Goal: Check status

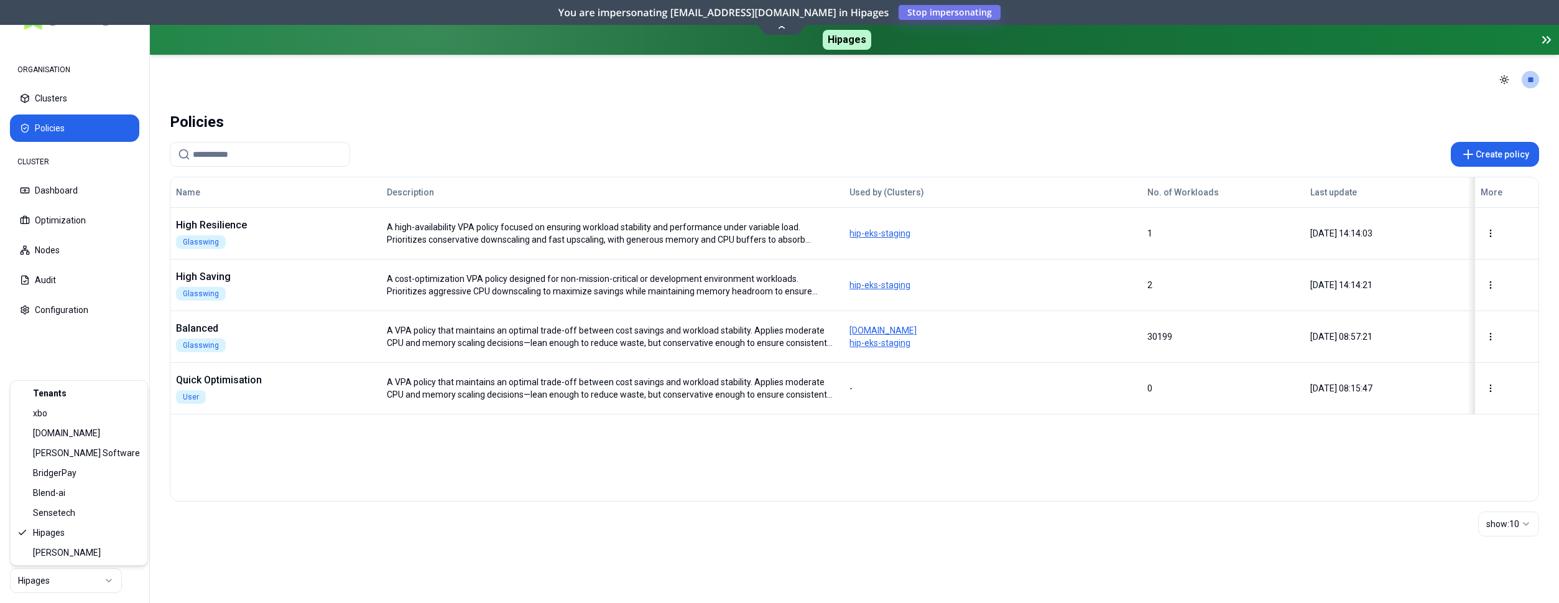
click at [111, 579] on html "ORGANISATION Clusters Policies CLUSTER Dashboard Optimization Nodes Audit Confi…" at bounding box center [779, 301] width 1559 height 603
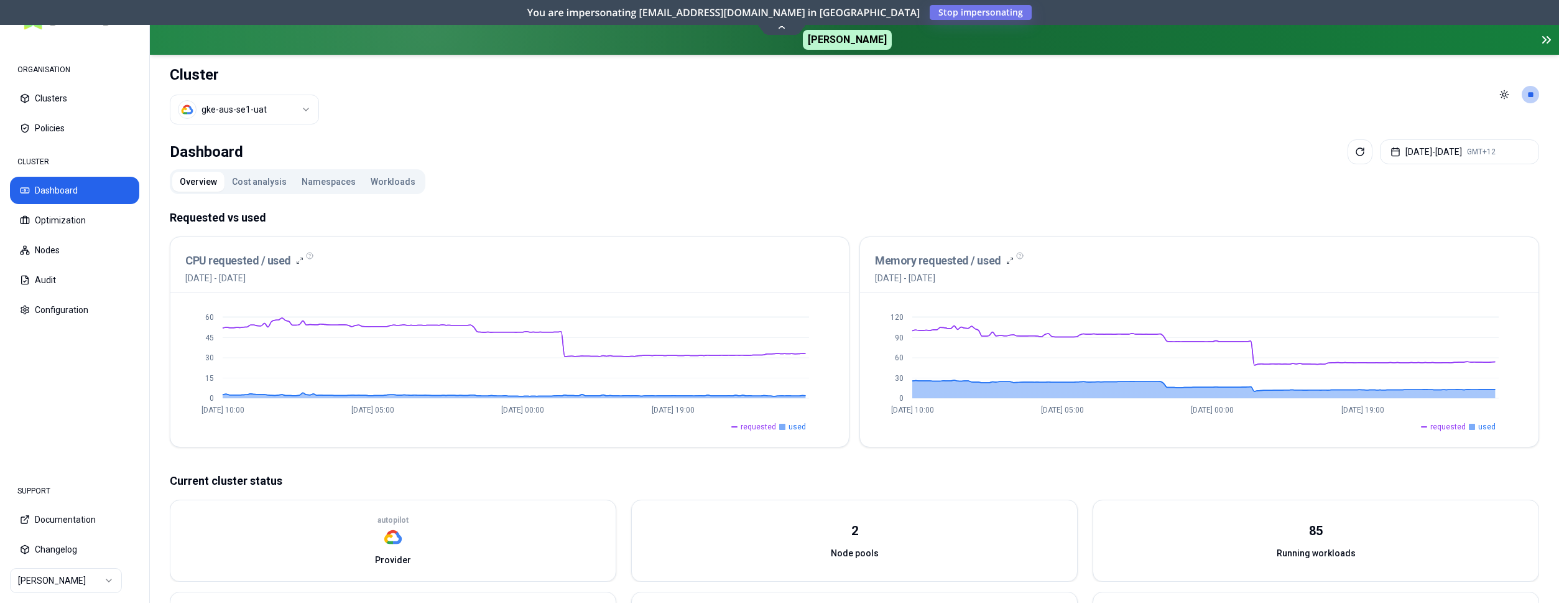
click at [382, 178] on button "Workloads" at bounding box center [393, 182] width 60 height 20
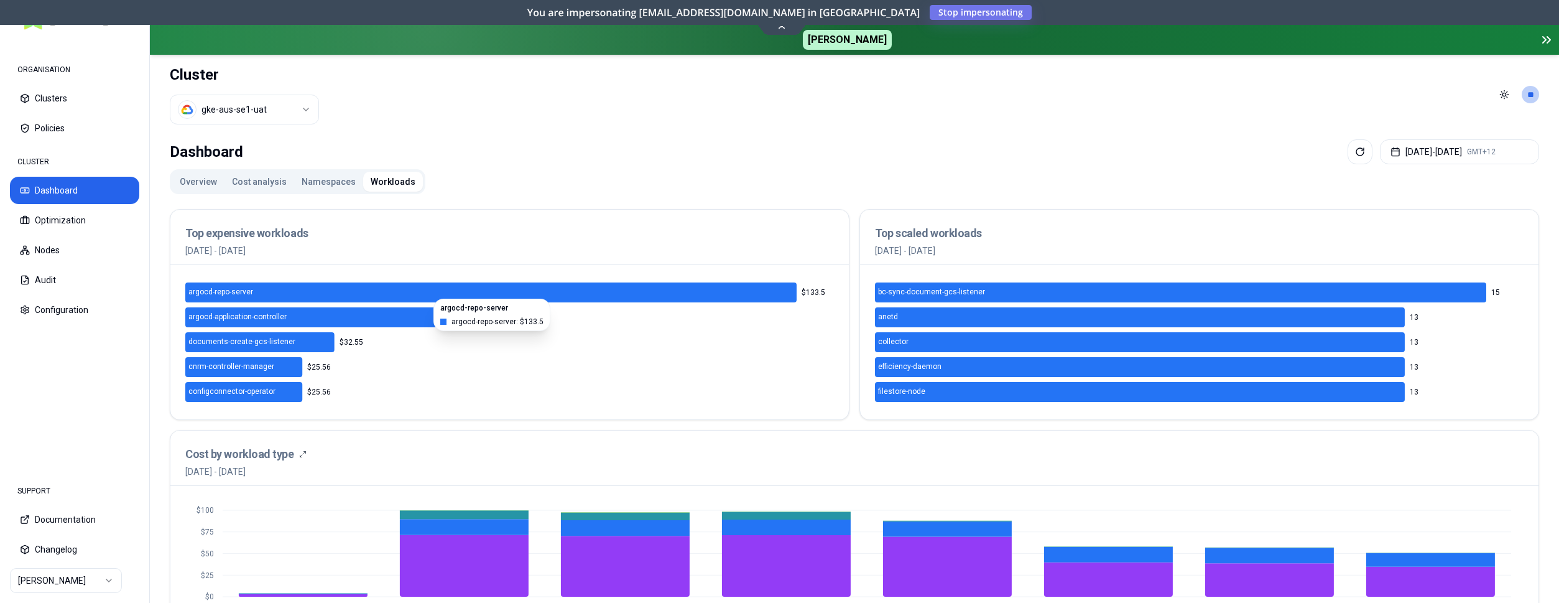
scroll to position [444, 0]
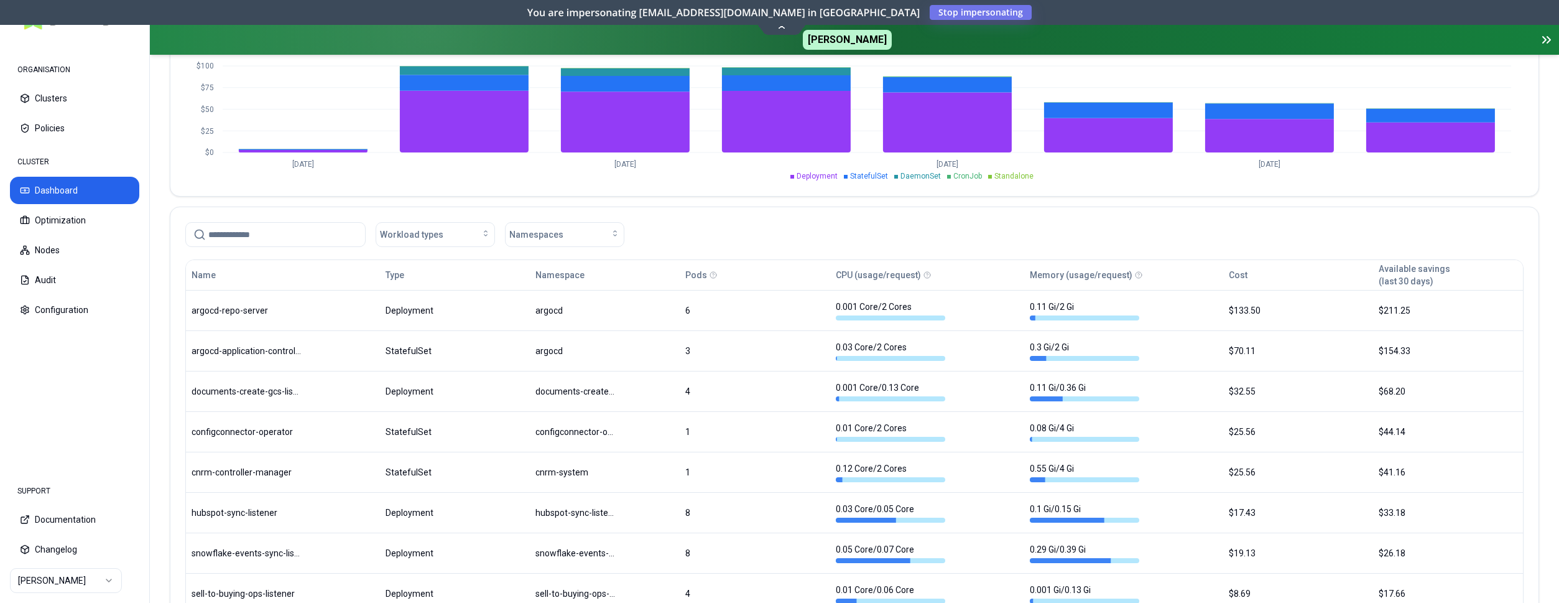
drag, startPoint x: 284, startPoint y: 228, endPoint x: 278, endPoint y: 223, distance: 7.1
click at [283, 227] on input at bounding box center [282, 235] width 149 height 24
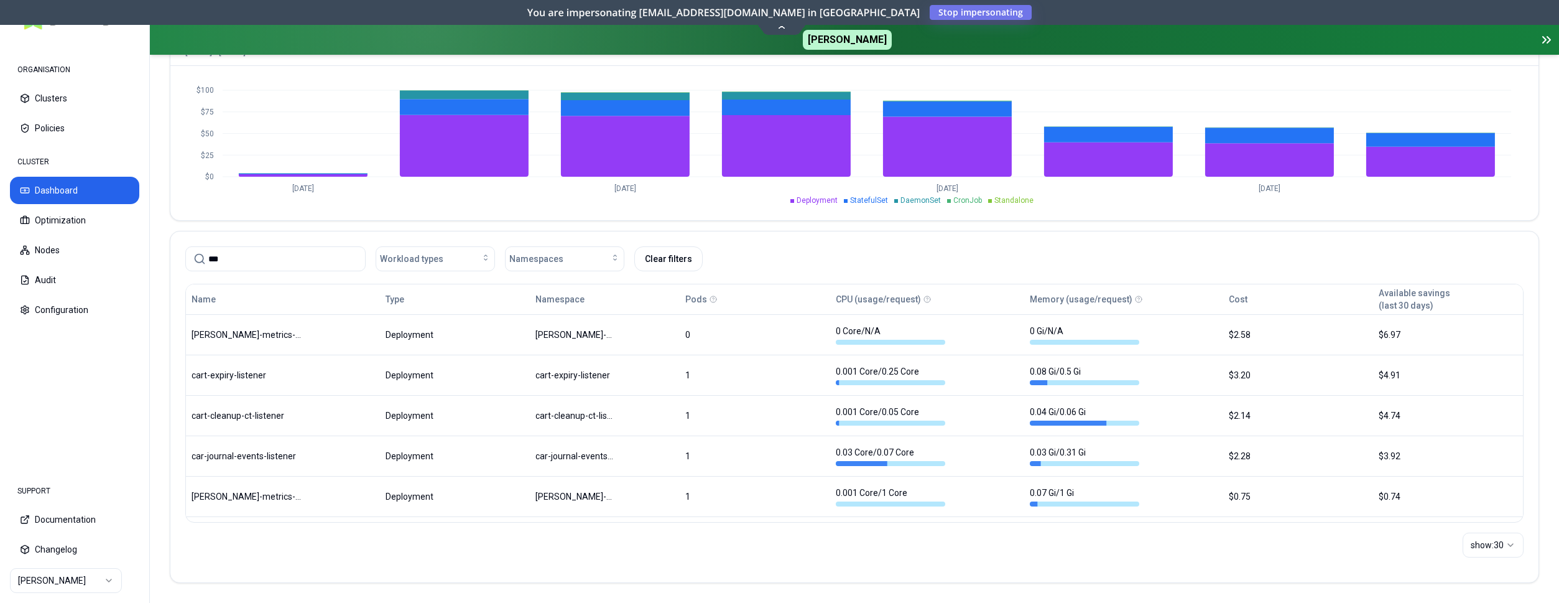
scroll to position [420, 0]
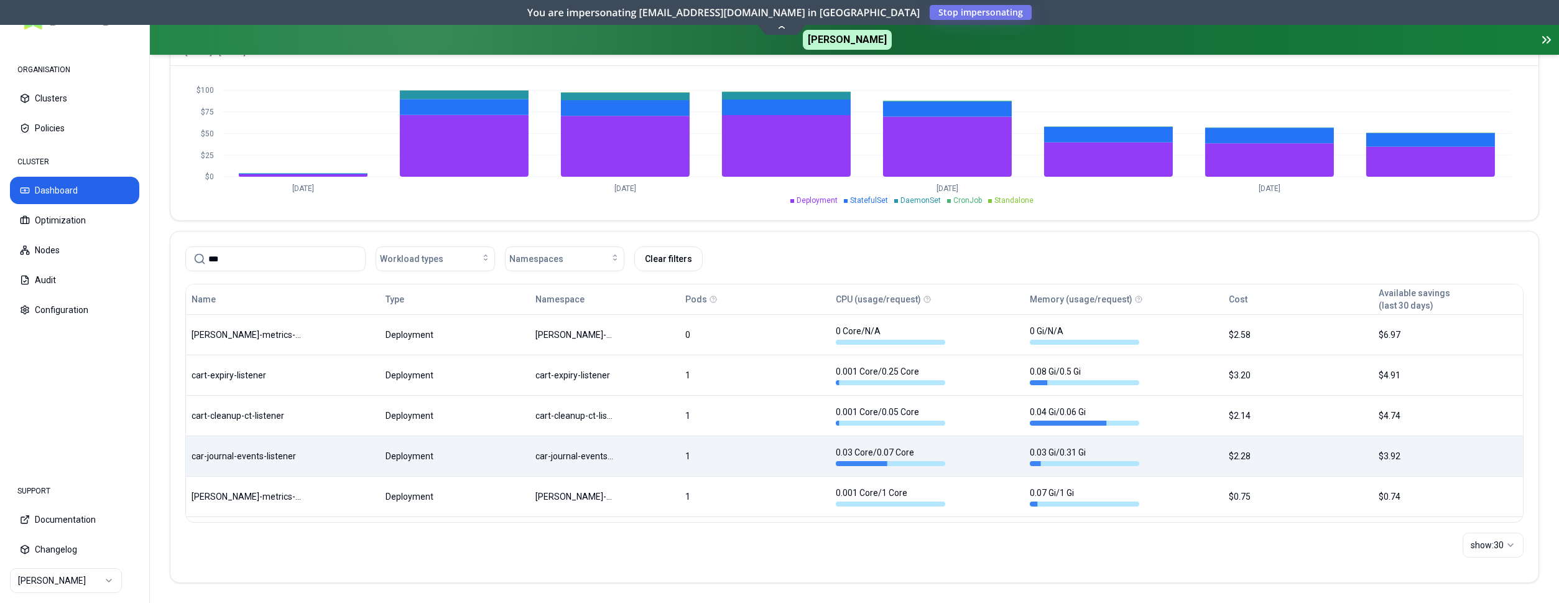
type input "***"
click at [290, 449] on div "Name Type Namespace Pods CPU (usage/request) Memory (usage/request) Cost Availa…" at bounding box center [854, 400] width 1337 height 233
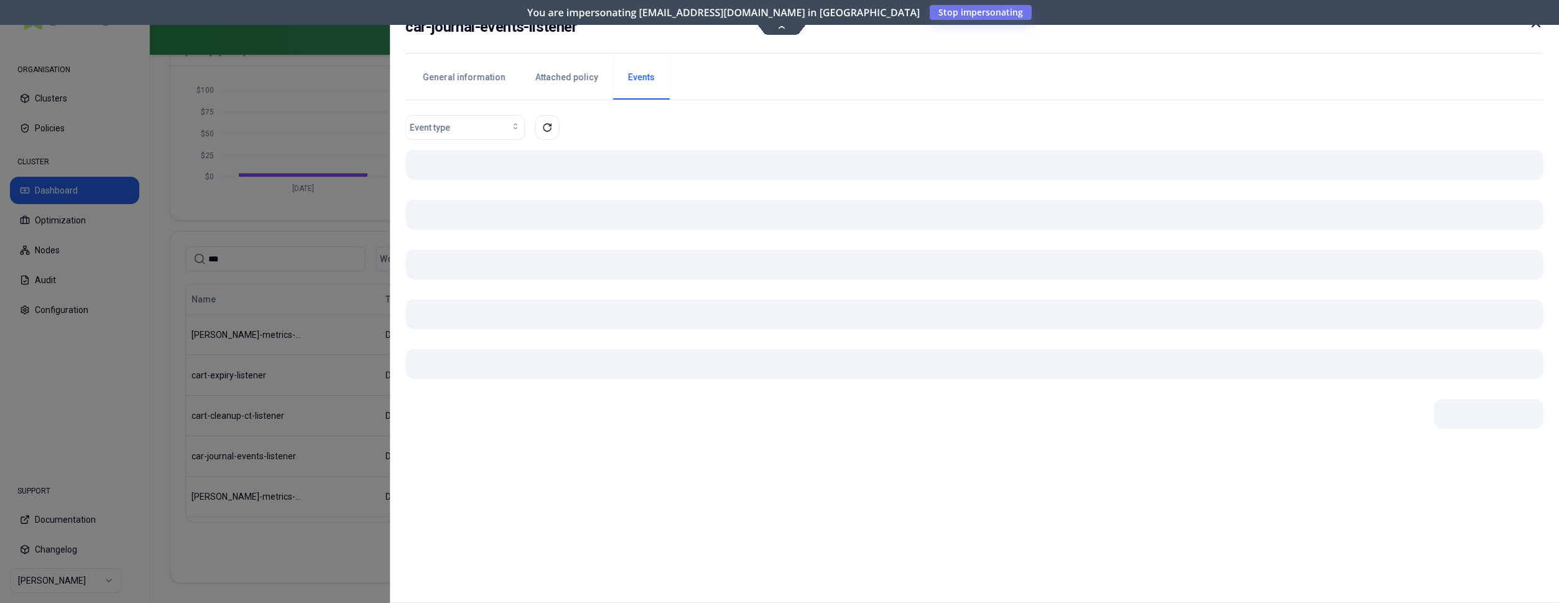
click at [625, 77] on button "Events" at bounding box center [641, 78] width 57 height 44
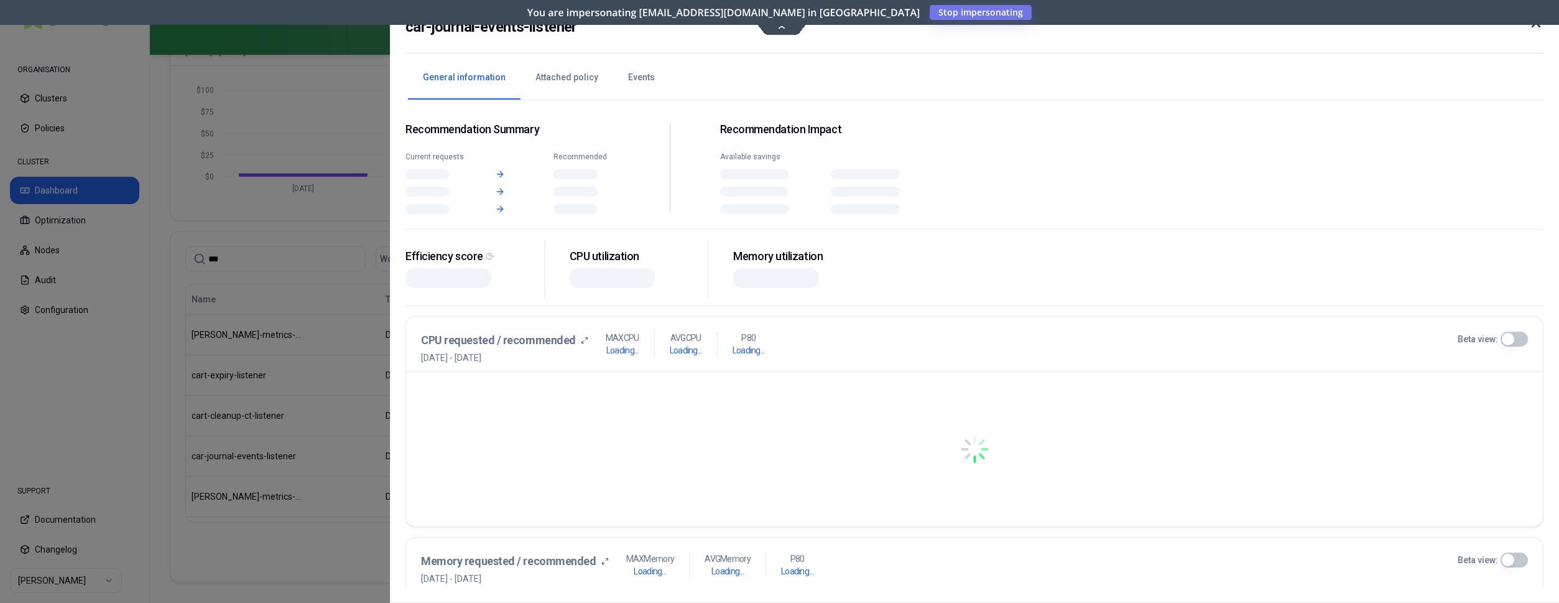
click at [466, 83] on button "General information" at bounding box center [464, 78] width 113 height 44
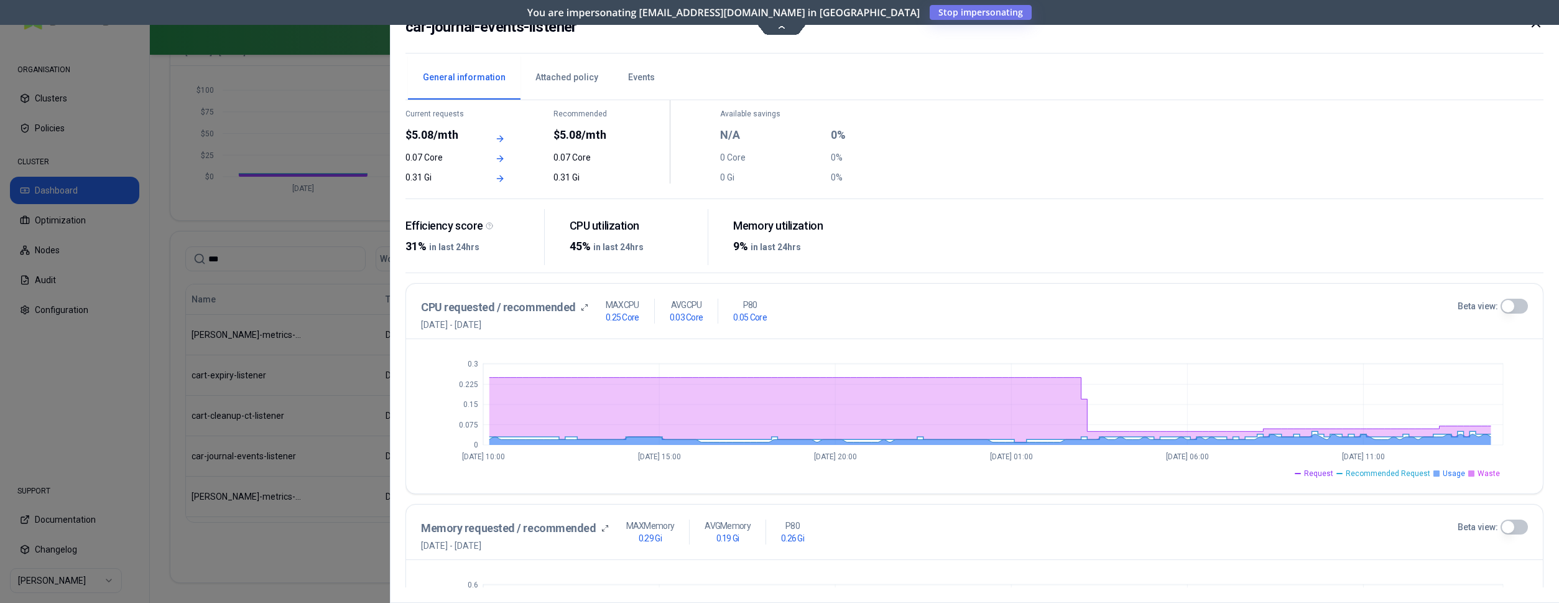
scroll to position [127, 0]
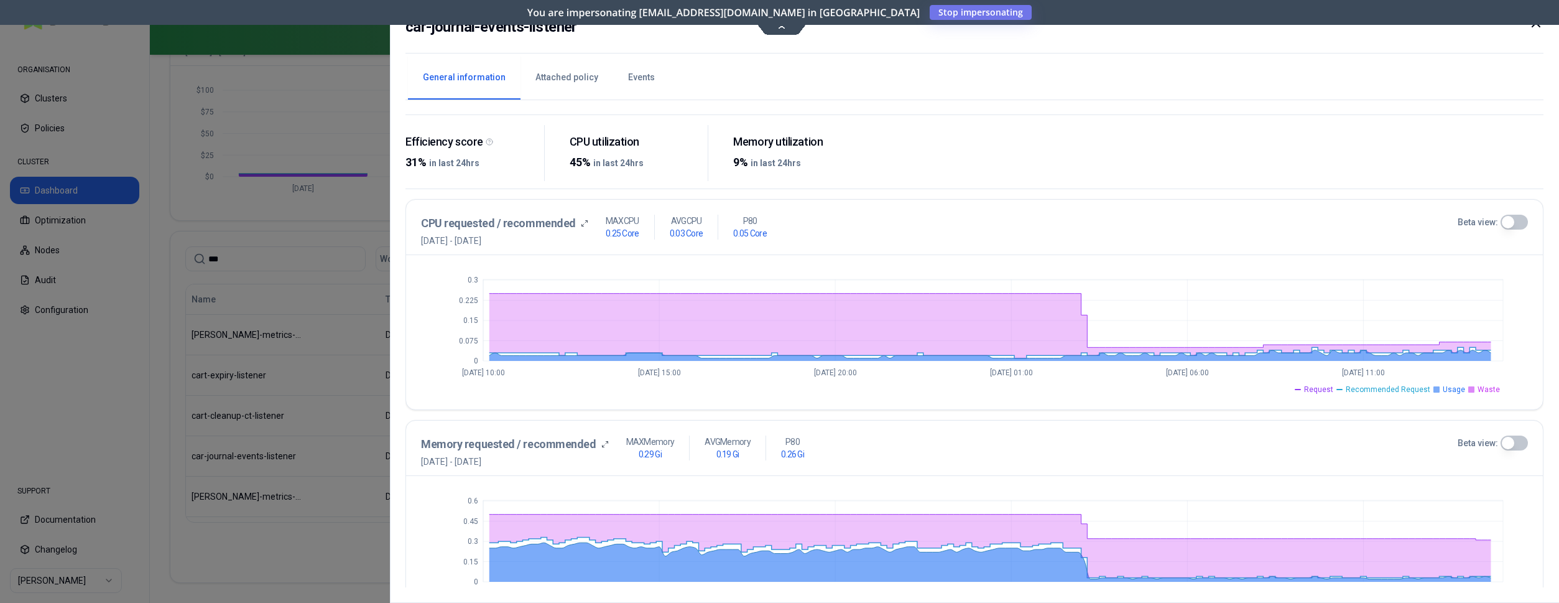
click at [1507, 222] on button "Beta view:" at bounding box center [1514, 222] width 27 height 15
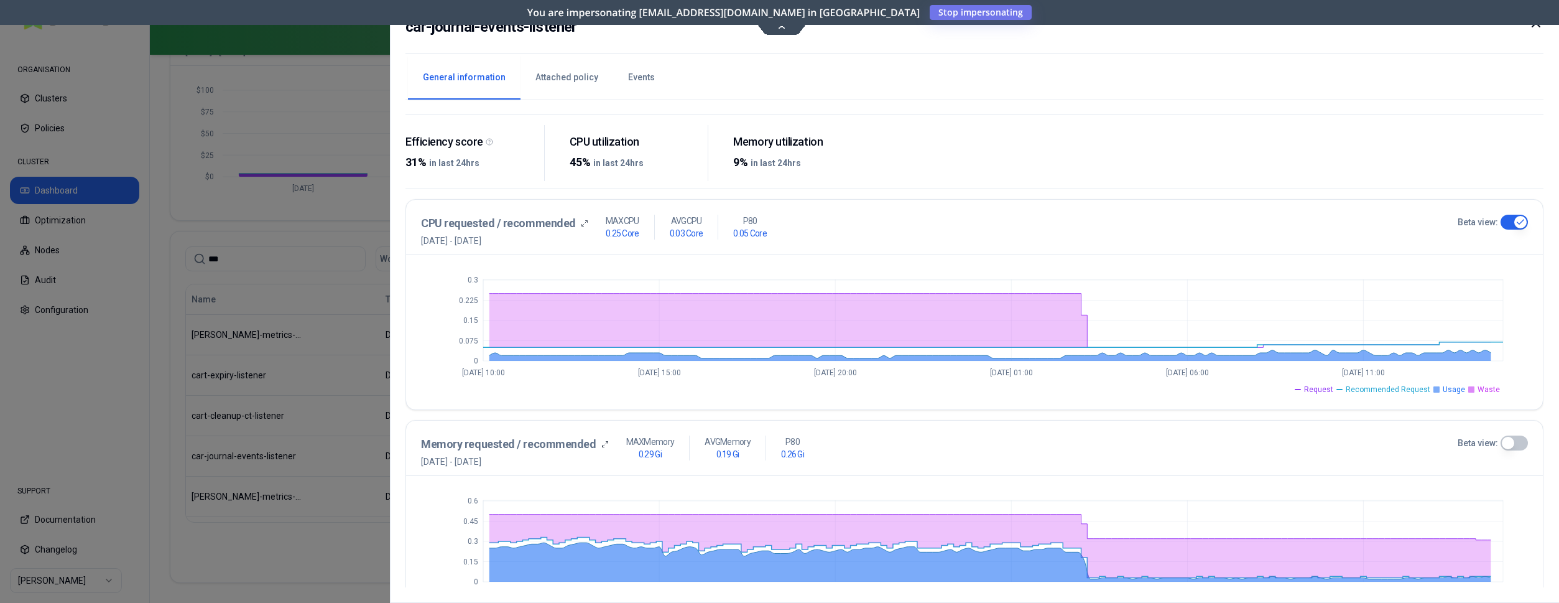
click at [1509, 441] on button "Beta view:" at bounding box center [1514, 442] width 27 height 15
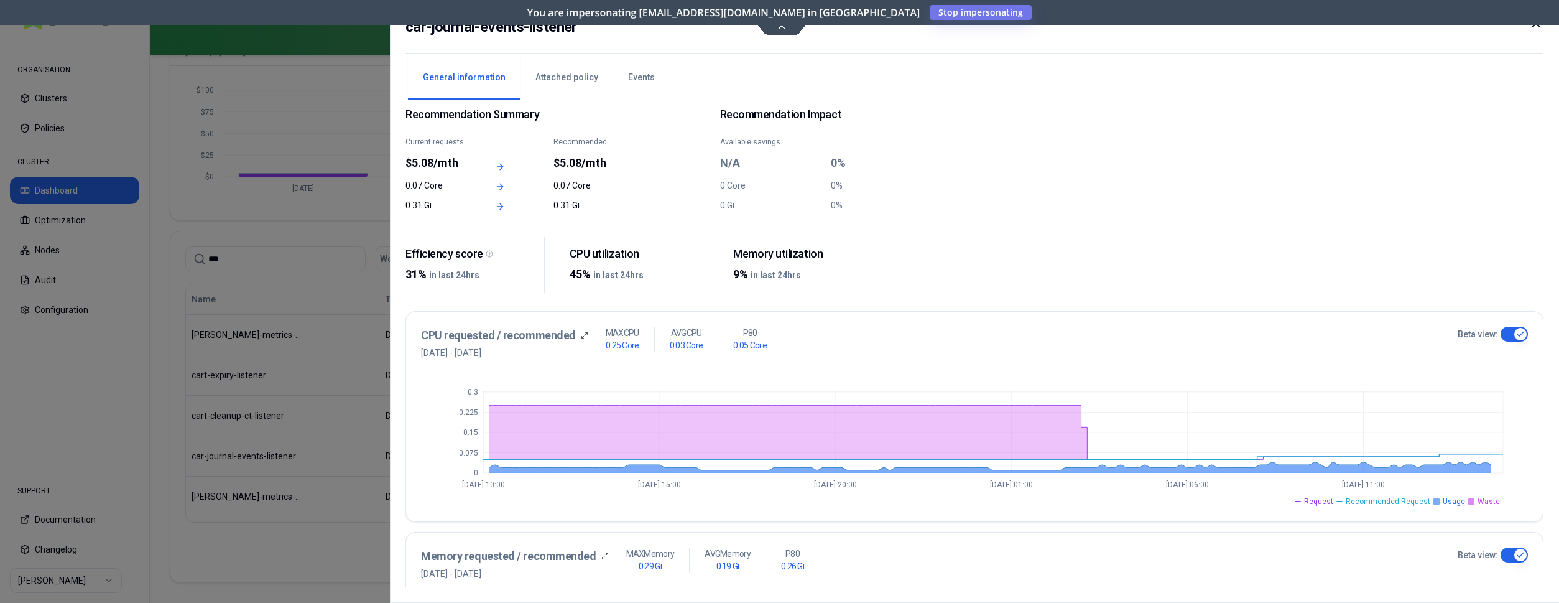
scroll to position [0, 0]
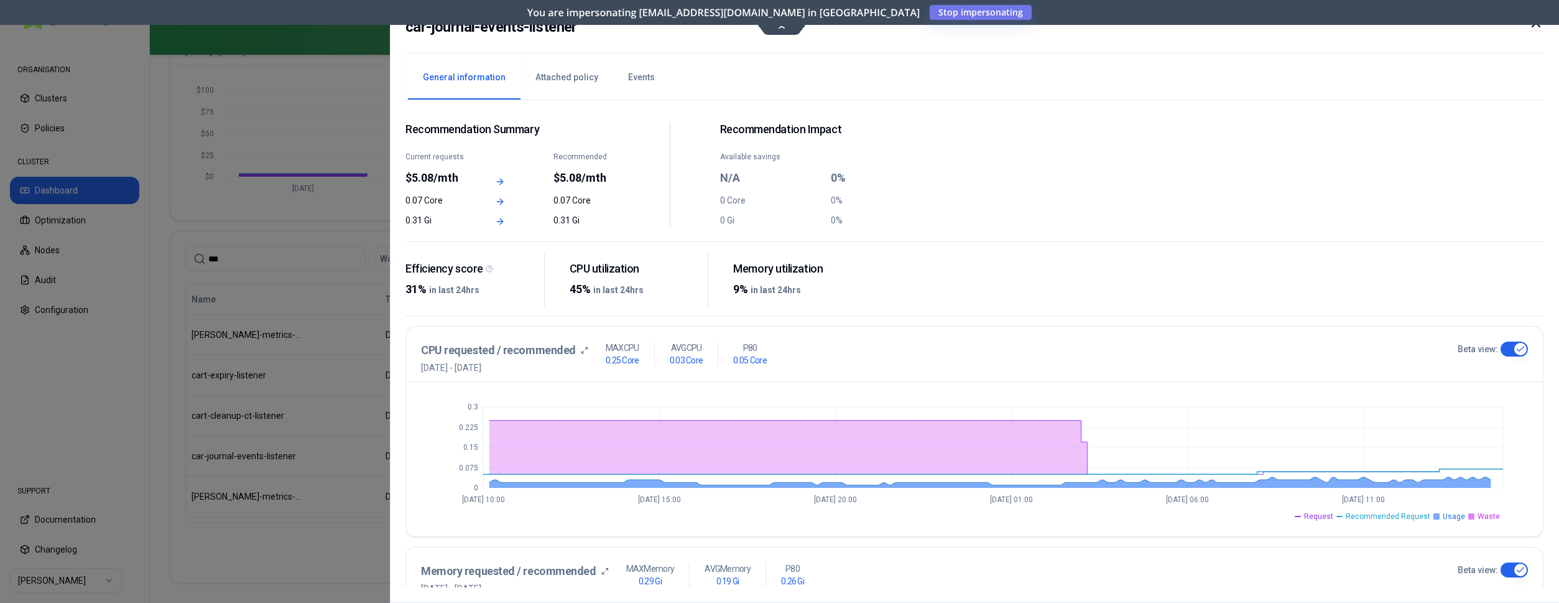
click at [1540, 26] on icon at bounding box center [1536, 23] width 15 height 15
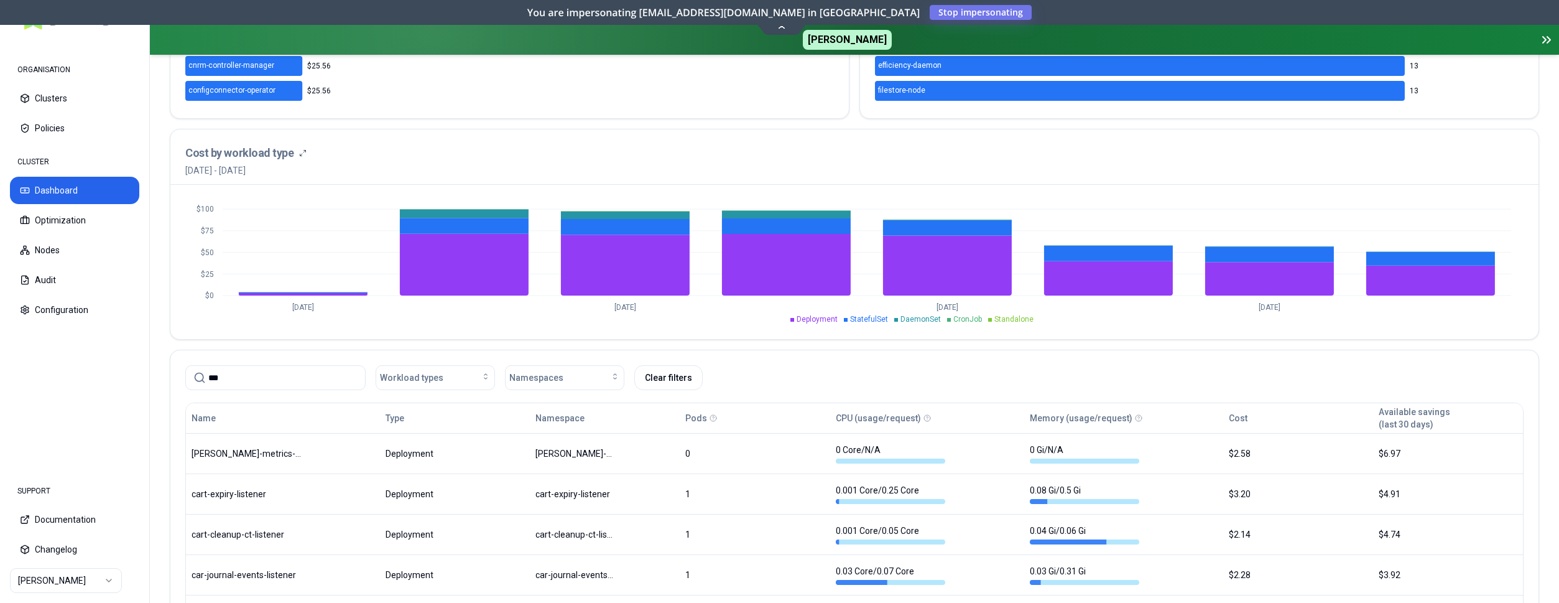
scroll to position [420, 0]
